Goal: Navigation & Orientation: Find specific page/section

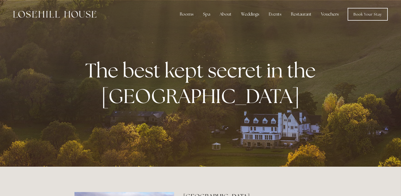
click at [205, 63] on div at bounding box center [200, 83] width 401 height 166
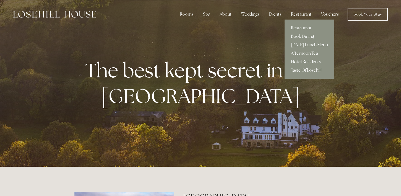
click at [205, 70] on link "Taste Of Losehill" at bounding box center [309, 70] width 50 height 8
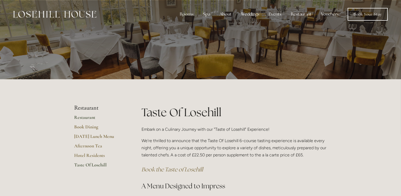
click at [82, 118] on link "Restaurant" at bounding box center [99, 118] width 50 height 9
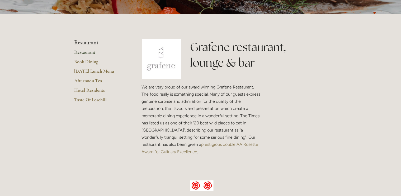
scroll to position [92, 0]
